Goal: Find specific page/section: Find specific page/section

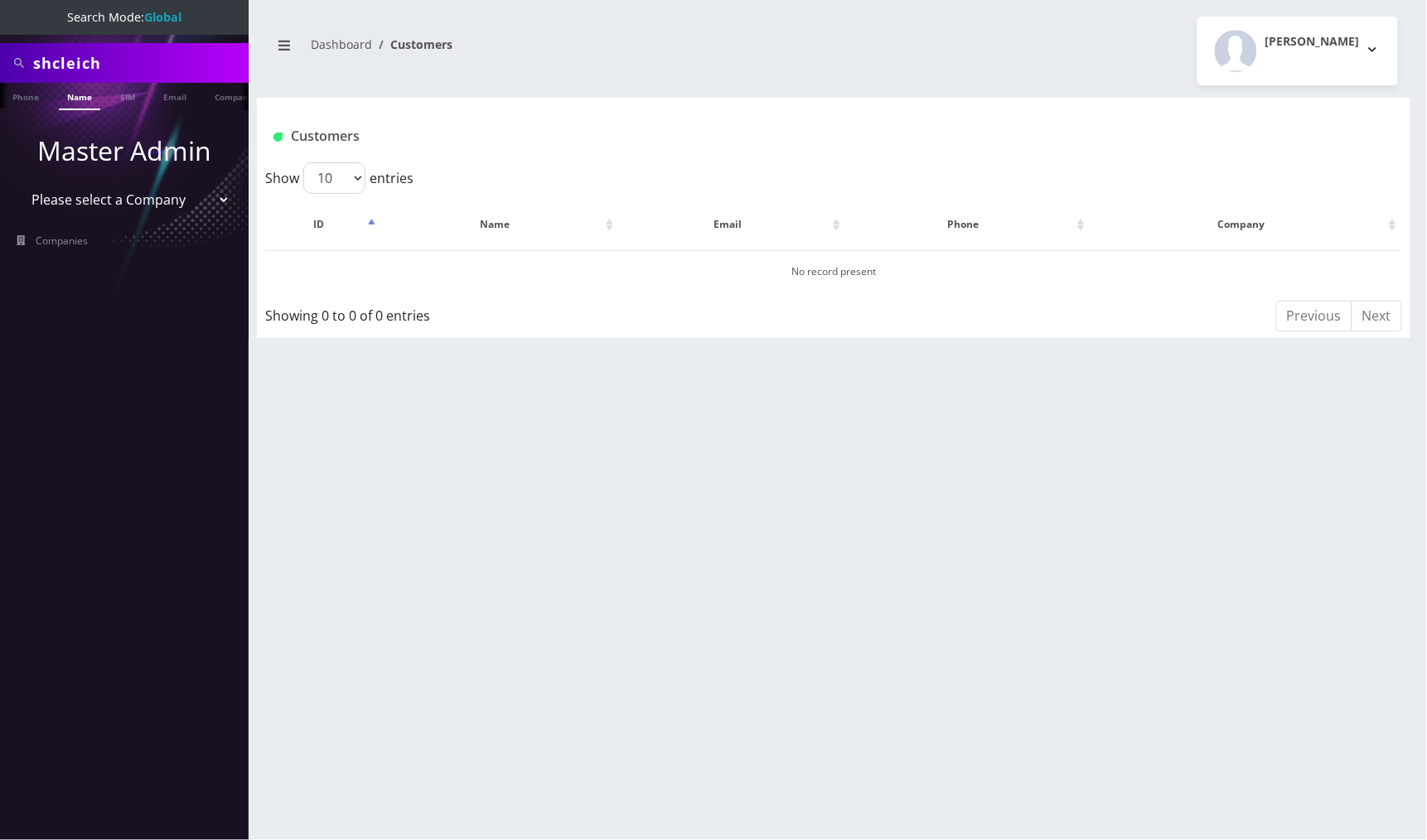
click at [160, 62] on input "shcleich" at bounding box center [139, 63] width 211 height 32
type input "[PERSON_NAME]"
click at [79, 99] on link "Name" at bounding box center [79, 97] width 41 height 27
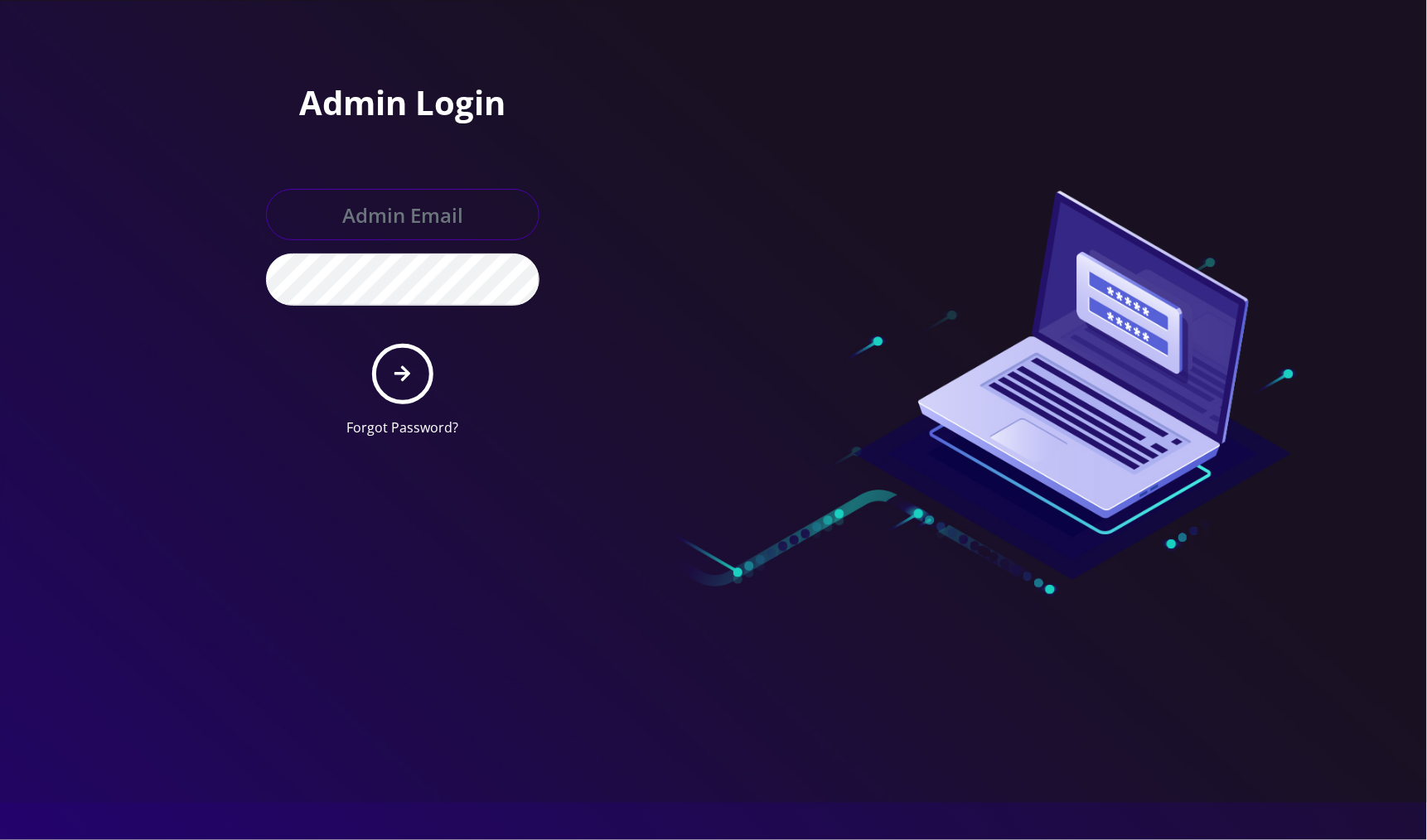
type input "[EMAIL_ADDRESS][DOMAIN_NAME]"
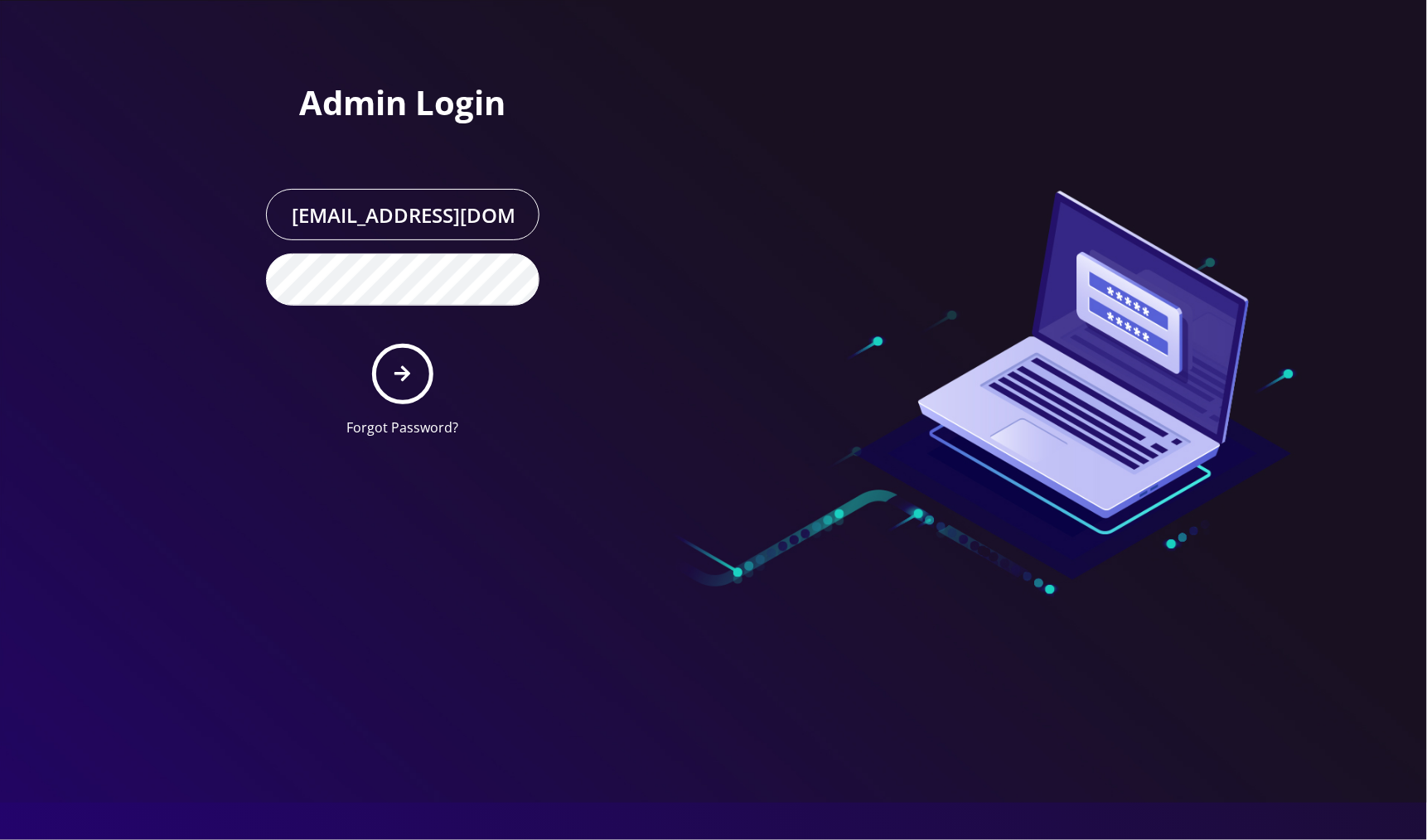
click at [407, 341] on form "[EMAIL_ADDRESS][DOMAIN_NAME] Forgot Password?" at bounding box center [403, 312] width 273 height 249
click at [406, 374] on icon "submit" at bounding box center [402, 374] width 15 height 15
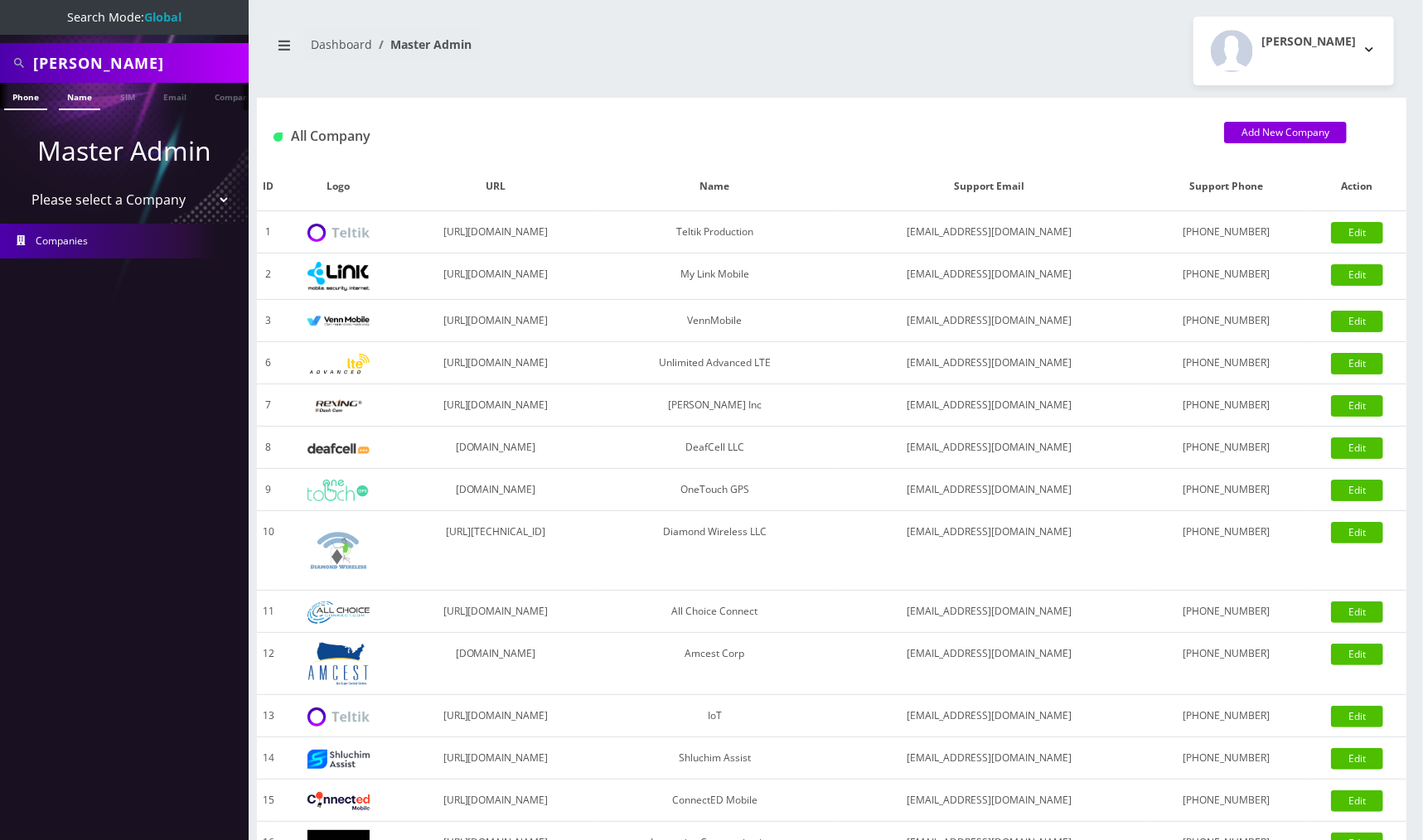
click at [73, 97] on link "Name" at bounding box center [79, 97] width 41 height 27
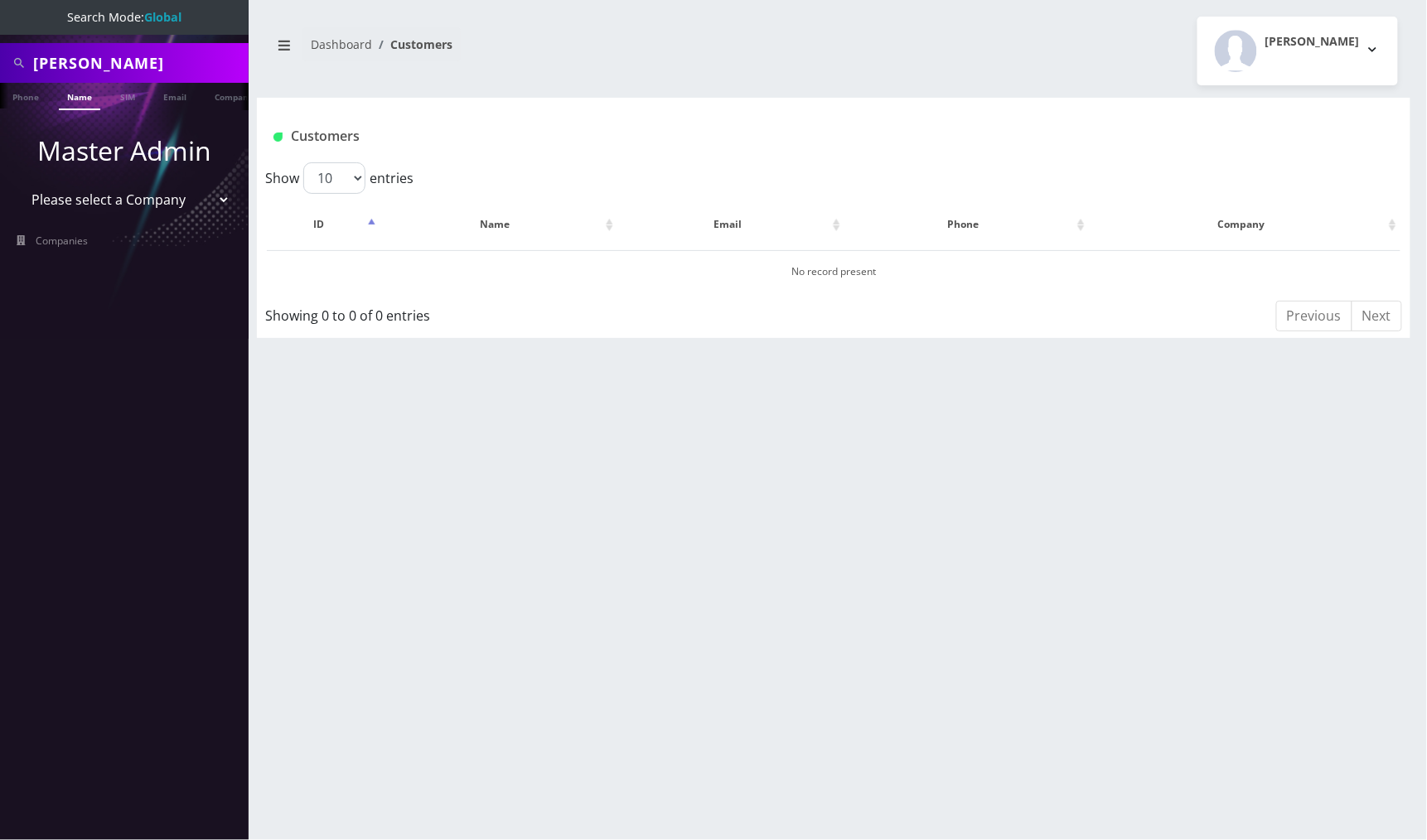
scroll to position [0, 8]
